Goal: Task Accomplishment & Management: Manage account settings

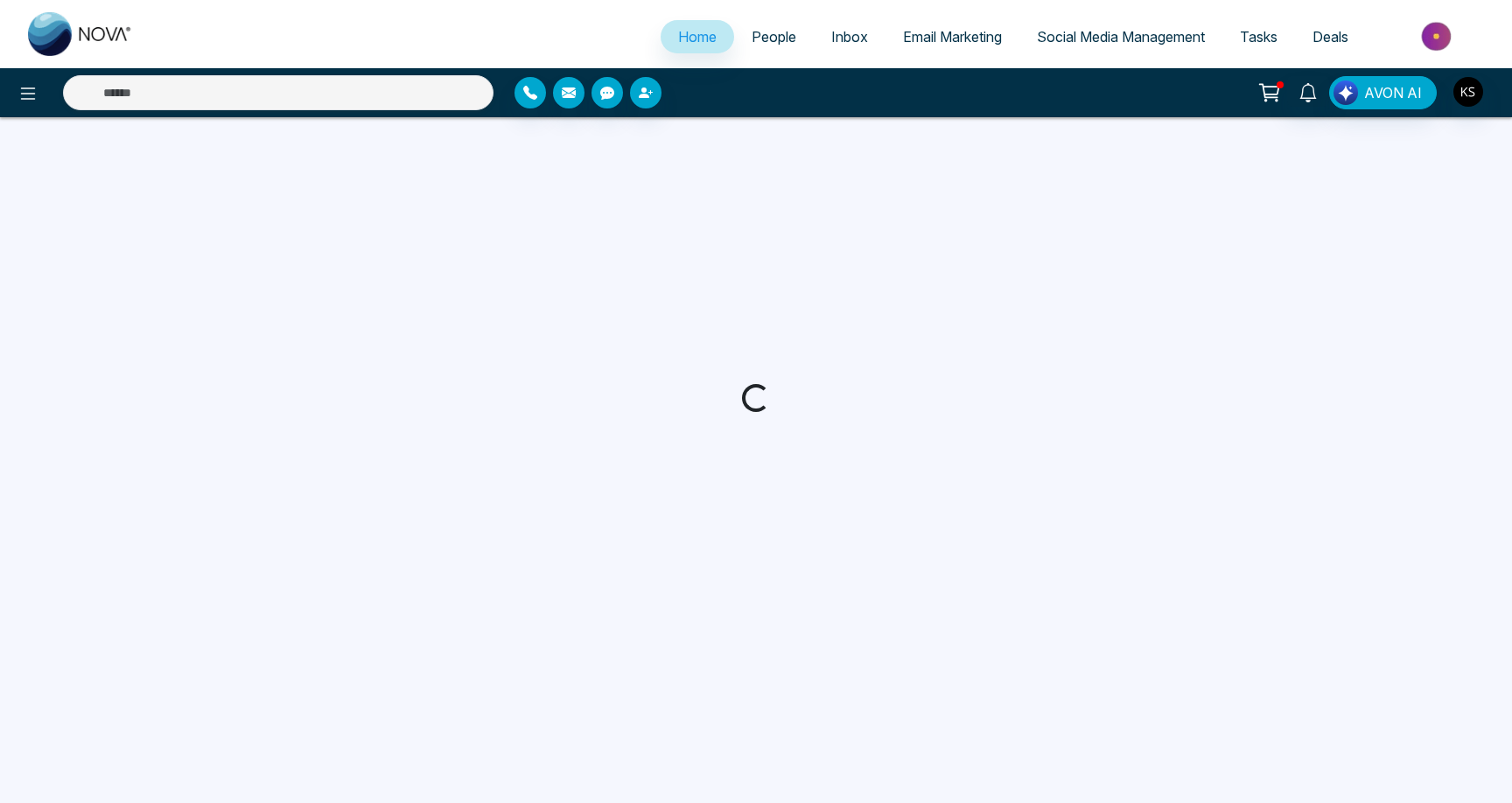
select select "*"
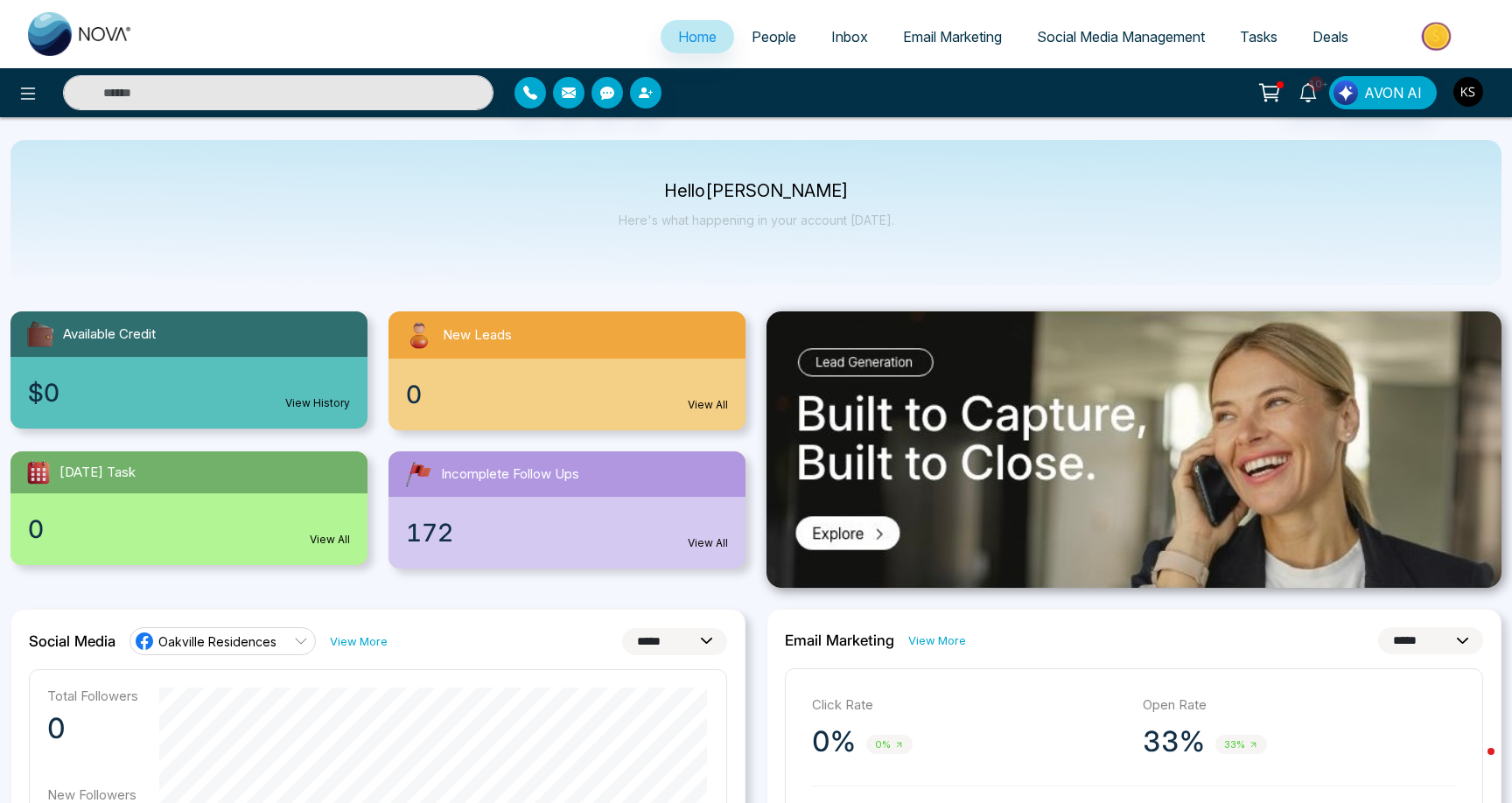
click at [1481, 90] on img "button" at bounding box center [1467, 91] width 30 height 30
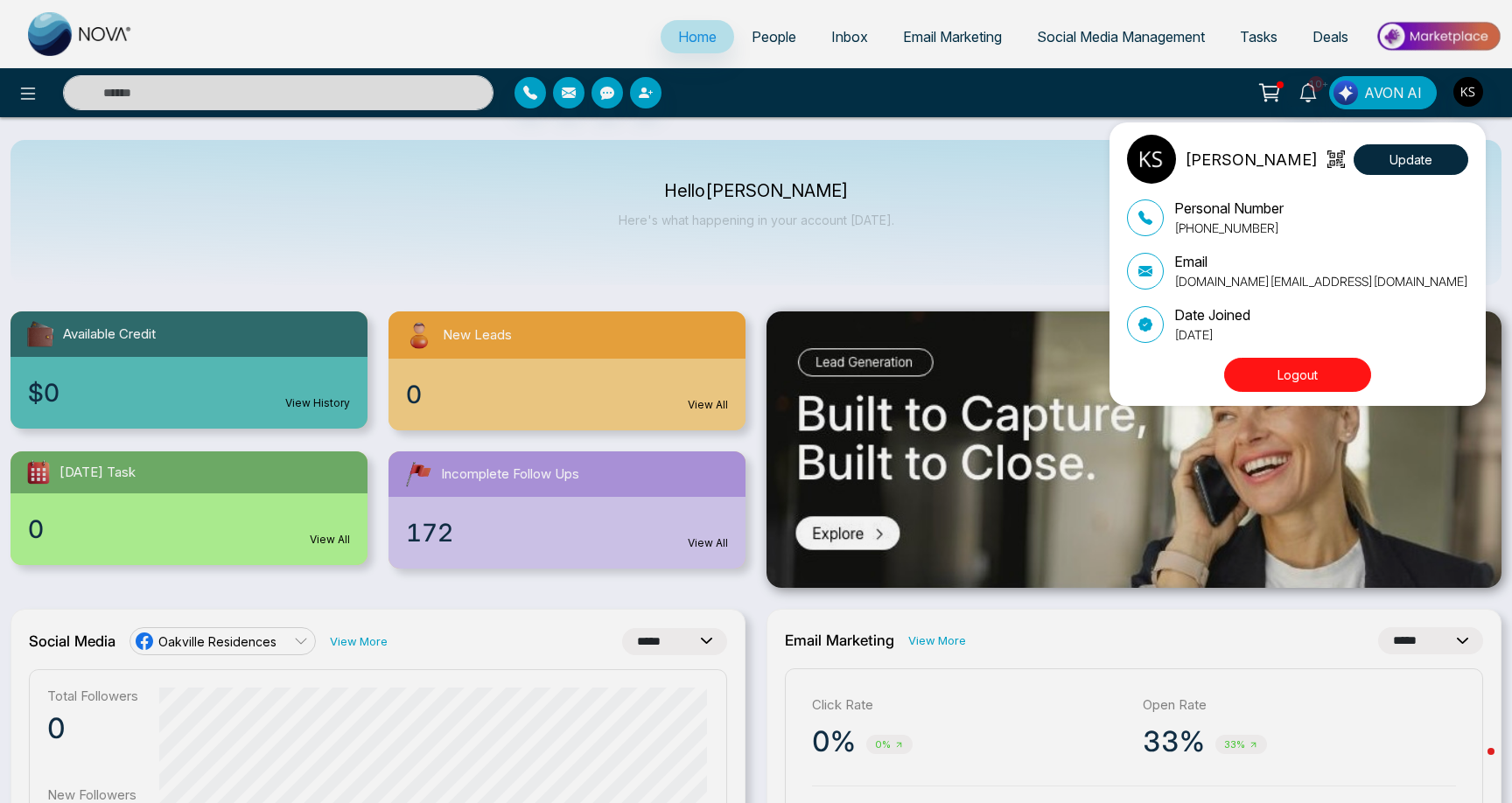
click at [1318, 373] on button "Logout" at bounding box center [1297, 375] width 147 height 34
